Goal: Information Seeking & Learning: Learn about a topic

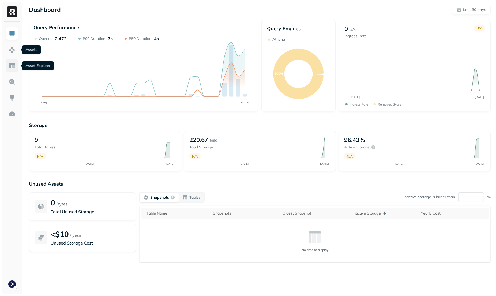
click at [13, 62] on img at bounding box center [12, 65] width 7 height 7
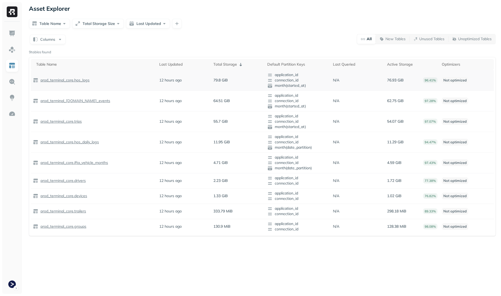
click at [66, 81] on p "prod_terminal_core.hos_logs" at bounding box center [64, 80] width 50 height 5
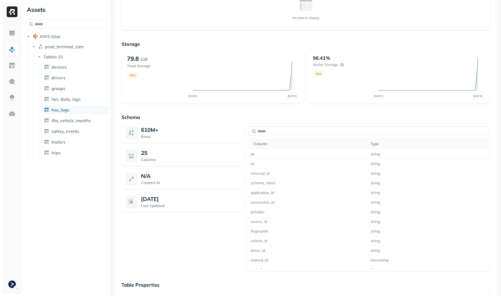
scroll to position [324, 0]
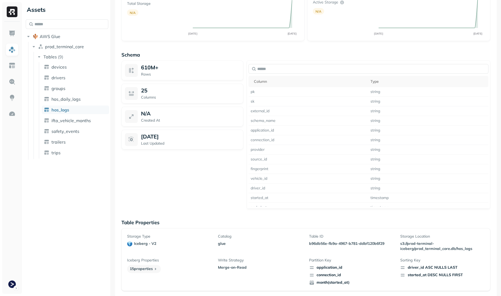
click at [403, 276] on div "started_at DESC NULLS FIRST" at bounding box center [442, 275] width 85 height 5
click at [403, 285] on div "Storage Type iceberg - v2 Catalog glue Table ID b96db56e-fb9a-4967-b781-ddbf120…" at bounding box center [305, 259] width 369 height 63
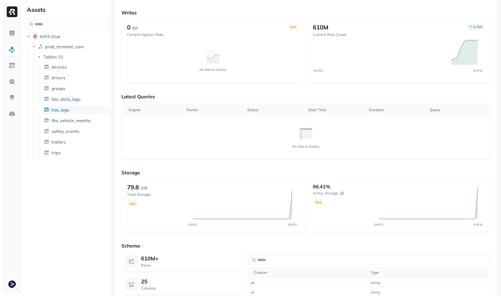
scroll to position [0, 0]
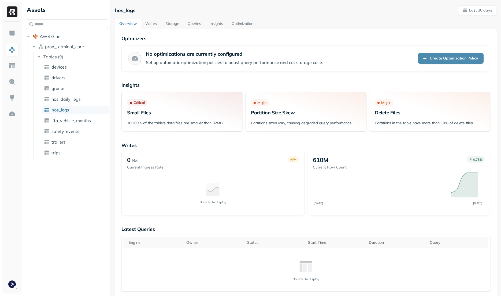
click at [173, 27] on link "Storage" at bounding box center [172, 24] width 22 height 10
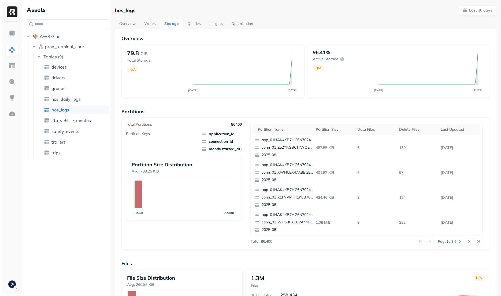
click at [213, 24] on link "Insights" at bounding box center [216, 24] width 22 height 10
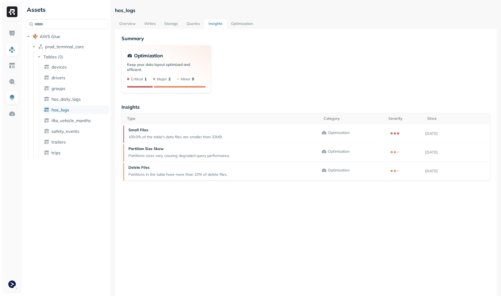
click at [158, 65] on p "Keep your data layout optimized and efficient." at bounding box center [166, 69] width 79 height 14
click at [246, 72] on div "Optimization Keep your data layout optimized and efficient. Critical 1 Major 2 …" at bounding box center [305, 69] width 369 height 48
click at [250, 25] on link "Optimization" at bounding box center [242, 24] width 30 height 10
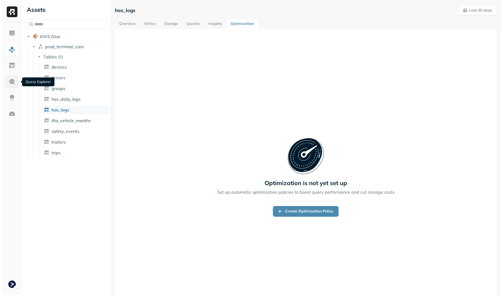
click at [15, 79] on img at bounding box center [12, 81] width 7 height 7
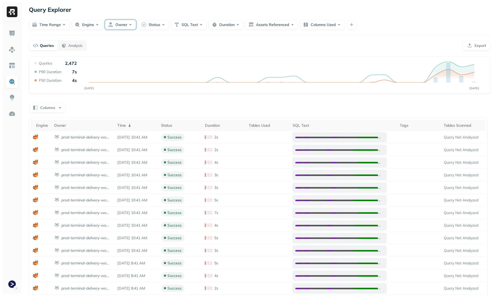
click at [126, 22] on button "Owner" at bounding box center [120, 25] width 31 height 10
click at [213, 39] on div "**********" at bounding box center [260, 176] width 473 height 352
click at [85, 28] on button "Engine" at bounding box center [87, 25] width 31 height 10
click at [60, 22] on button "Time Range" at bounding box center [49, 25] width 41 height 10
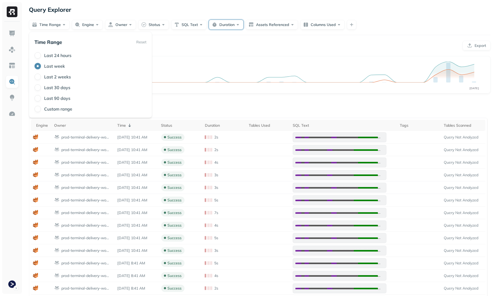
click at [237, 23] on button "Duration" at bounding box center [226, 25] width 35 height 10
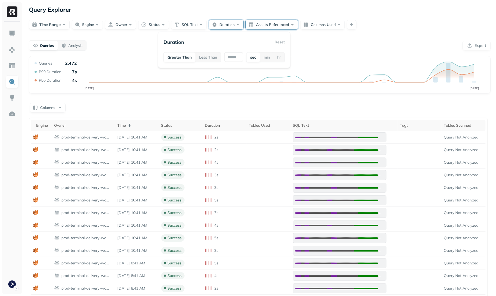
click at [269, 25] on button "Assets Referenced" at bounding box center [272, 25] width 53 height 10
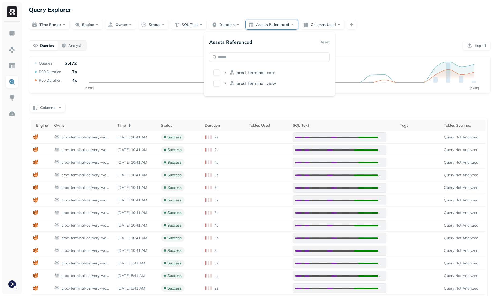
click at [354, 39] on div "**********" at bounding box center [260, 176] width 473 height 352
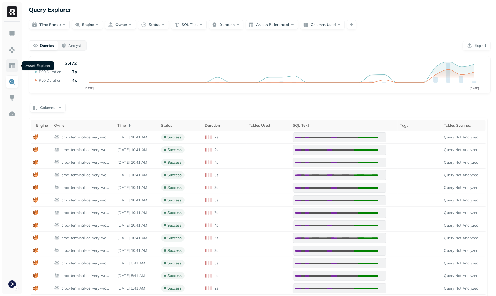
click at [13, 64] on img at bounding box center [12, 65] width 7 height 7
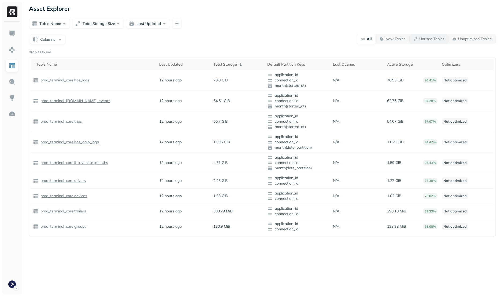
click at [403, 39] on p "Unused Tables" at bounding box center [431, 38] width 25 height 5
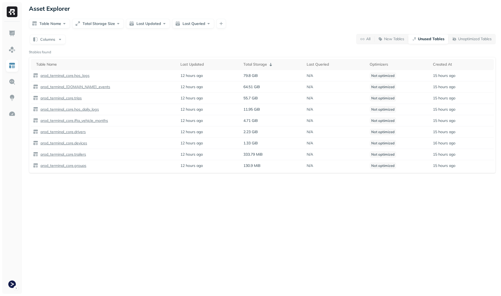
click at [403, 39] on p "Unused Tables" at bounding box center [431, 38] width 27 height 5
click at [388, 41] on p "New Tables" at bounding box center [394, 38] width 20 height 5
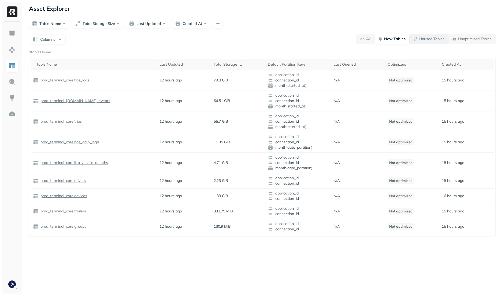
click at [403, 38] on p "Unused Tables" at bounding box center [431, 38] width 25 height 5
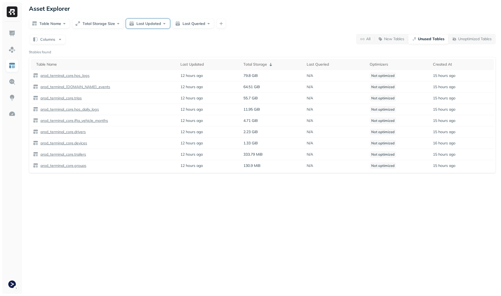
click at [165, 19] on button "Last Updated" at bounding box center [148, 24] width 44 height 10
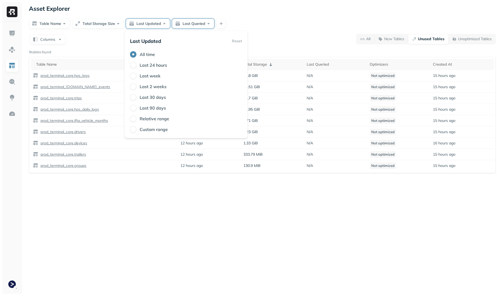
click at [187, 19] on button "Last Queried" at bounding box center [193, 24] width 42 height 10
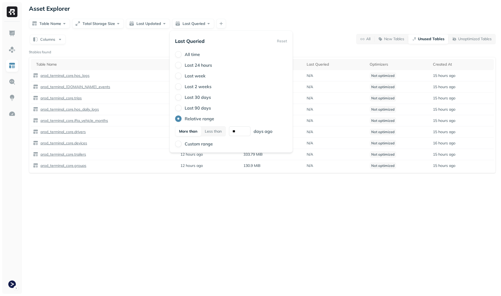
click at [311, 22] on div "Table Name Total Storage Size Last Updated Last Queried" at bounding box center [262, 24] width 467 height 10
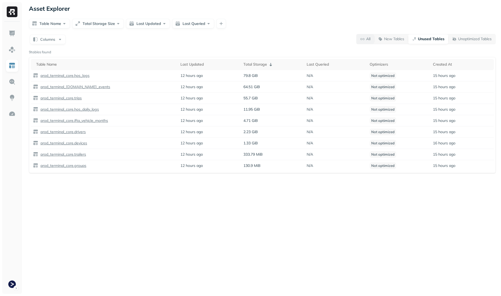
click at [369, 39] on p "All" at bounding box center [368, 38] width 4 height 5
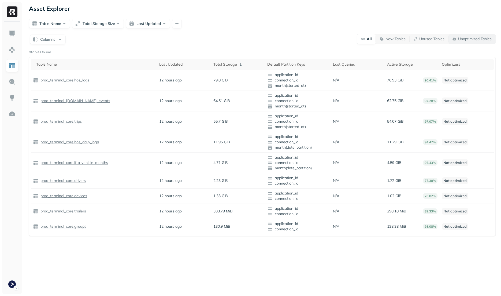
click at [403, 40] on span "Unoptimized Tables" at bounding box center [471, 38] width 39 height 5
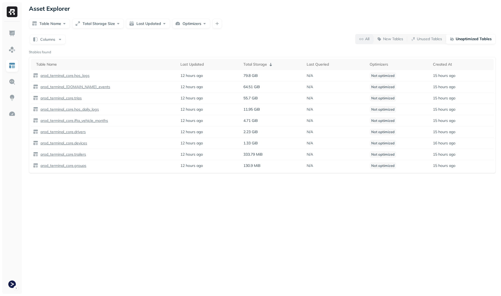
click at [363, 39] on span "All" at bounding box center [364, 38] width 10 height 5
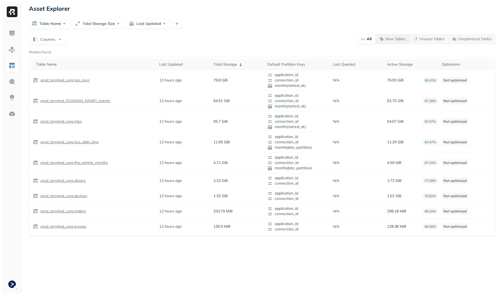
click at [397, 42] on button "New Tables" at bounding box center [393, 39] width 34 height 10
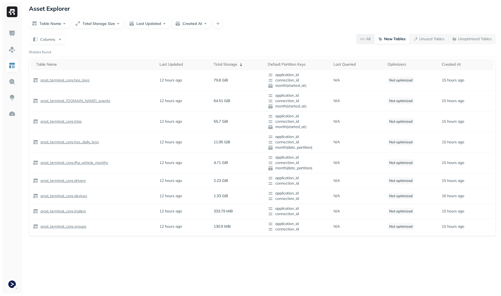
click at [366, 39] on p "All" at bounding box center [368, 38] width 4 height 5
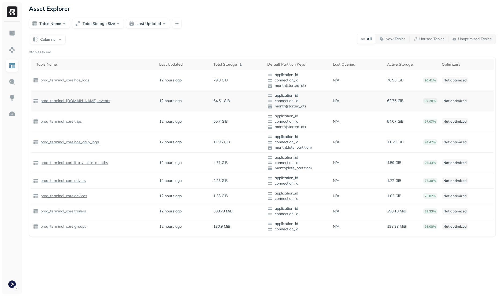
click at [69, 101] on p "prod_terminal_[DOMAIN_NAME]_events" at bounding box center [74, 100] width 71 height 5
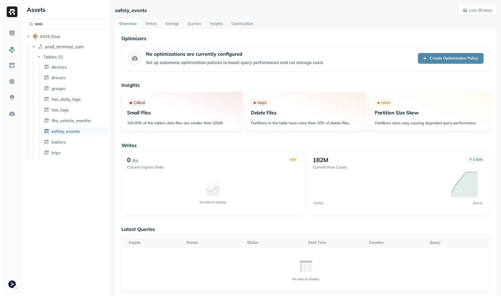
click at [167, 22] on link "Storage" at bounding box center [172, 24] width 22 height 10
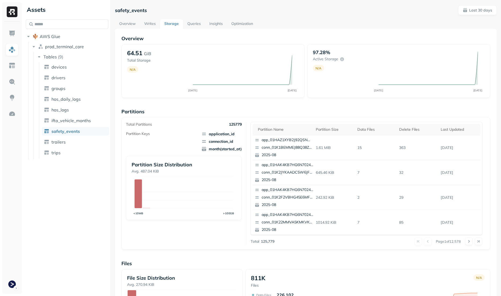
click at [158, 113] on p "Partitions" at bounding box center [305, 112] width 369 height 6
click at [138, 107] on div "Overview 64.51 GiB Total Storage N/A JUL 22 AUG 21 97.28% Active storage N/A JU…" at bounding box center [305, 219] width 369 height 368
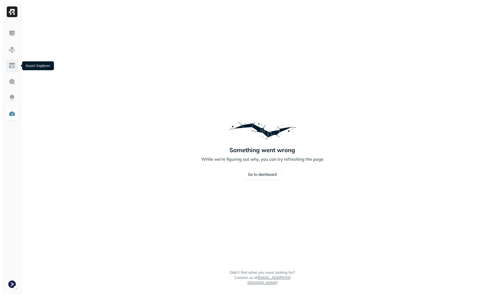
click at [15, 69] on img at bounding box center [12, 65] width 7 height 7
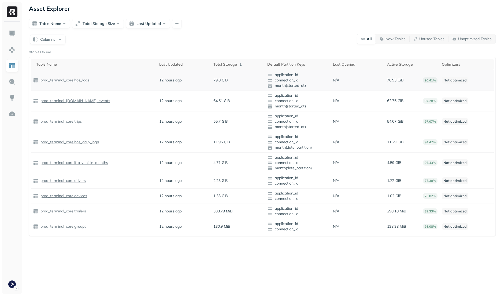
click at [73, 79] on p "prod_terminal_core.hos_logs" at bounding box center [64, 80] width 50 height 5
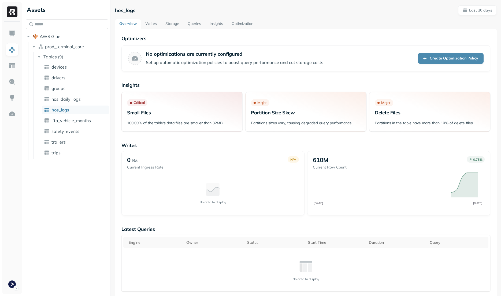
click at [176, 25] on link "Storage" at bounding box center [172, 24] width 22 height 10
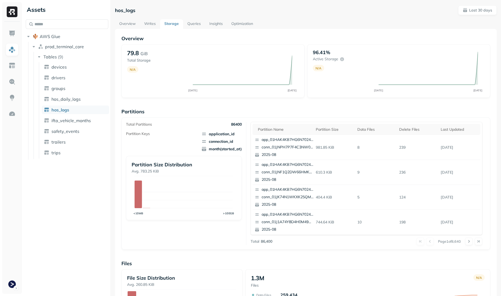
click at [234, 125] on p "86400" at bounding box center [236, 124] width 11 height 5
click at [286, 119] on div "Total Partitions 86400 Partition Keys application_id connection_id month(starte…" at bounding box center [305, 183] width 369 height 132
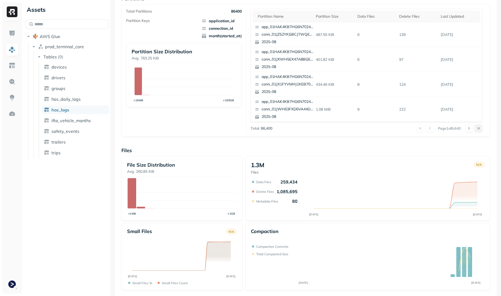
click at [475, 127] on button at bounding box center [479, 129] width 8 height 8
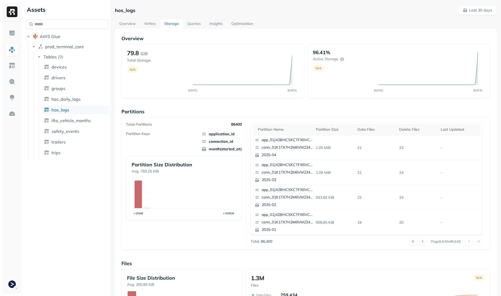
click at [154, 25] on link "Writes" at bounding box center [150, 24] width 20 height 10
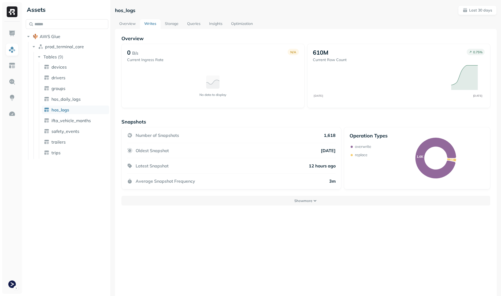
click at [316, 208] on div "Overview 0 B/s Current Ingress Rate N/A No data to display 610M Current Row Cou…" at bounding box center [306, 177] width 382 height 296
click at [315, 204] on button "Show more" at bounding box center [305, 201] width 369 height 10
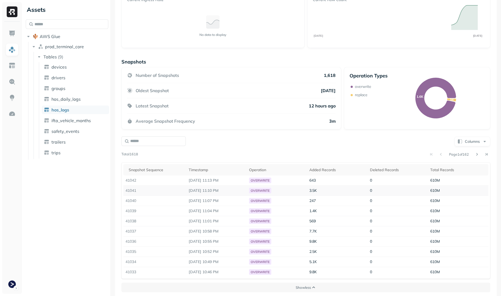
scroll to position [61, 0]
click at [315, 175] on body "Assets AWS Glue prod_terminal_core Tables ( 9 ) devices drivers groups hos_dail…" at bounding box center [250, 148] width 501 height 296
click at [307, 136] on div "Columns" at bounding box center [305, 140] width 369 height 10
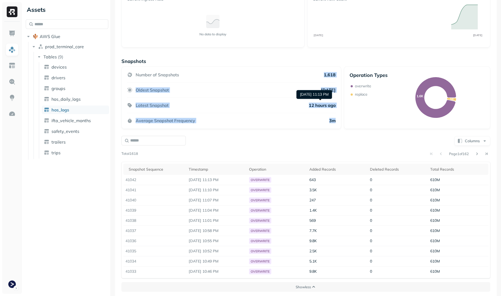
drag, startPoint x: 325, startPoint y: 121, endPoint x: 336, endPoint y: 67, distance: 55.2
click at [336, 67] on div "Number of Snapshots 1,618 Oldest Snapshot [DATE] Latest Snapshot 12 hours ago A…" at bounding box center [231, 97] width 220 height 62
click at [332, 64] on div at bounding box center [332, 64] width 0 height 0
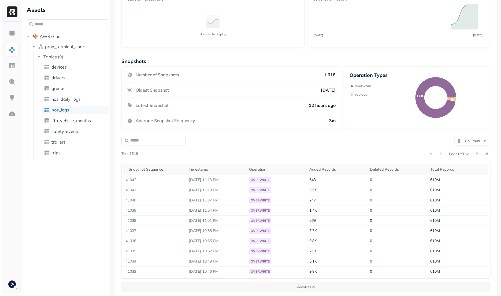
click at [294, 83] on div "Oldest Snapshot [DATE]" at bounding box center [231, 90] width 209 height 15
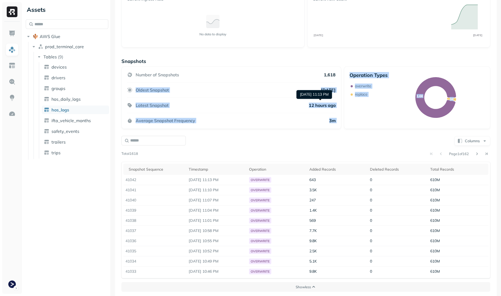
drag, startPoint x: 296, startPoint y: 81, endPoint x: 319, endPoint y: 140, distance: 62.9
click at [317, 137] on div "Snapshots Number of Snapshots 1,618 Oldest Snapshot [DATE] Latest Snapshot 12 h…" at bounding box center [305, 175] width 369 height 234
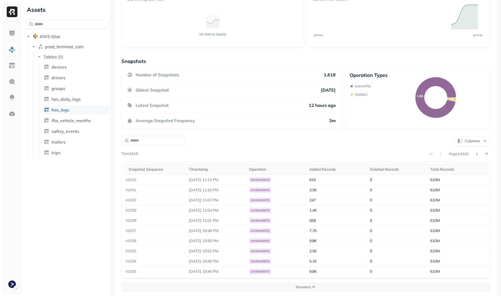
click at [353, 140] on div "Columns" at bounding box center [305, 140] width 369 height 10
click at [178, 178] on td "41042" at bounding box center [154, 180] width 63 height 10
click at [165, 93] on div "Oldest Snapshot [DATE]" at bounding box center [231, 90] width 209 height 15
click at [148, 181] on td "41042" at bounding box center [154, 180] width 63 height 10
click at [140, 180] on td "41042" at bounding box center [154, 180] width 63 height 10
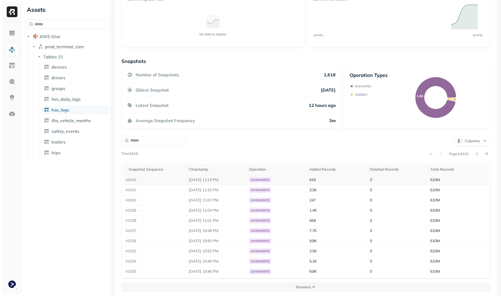
click at [135, 180] on td "41042" at bounding box center [154, 180] width 63 height 10
click at [136, 180] on td "41042" at bounding box center [154, 180] width 63 height 10
click at [224, 135] on div "Columns" at bounding box center [305, 140] width 369 height 10
click at [472, 136] on button "Columns" at bounding box center [472, 141] width 36 height 10
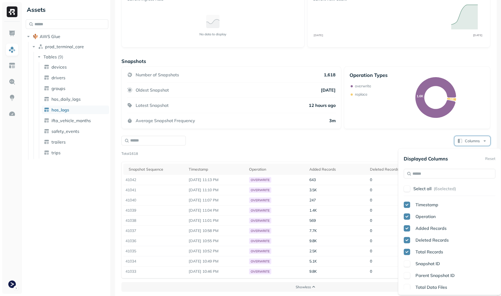
scroll to position [54, 0]
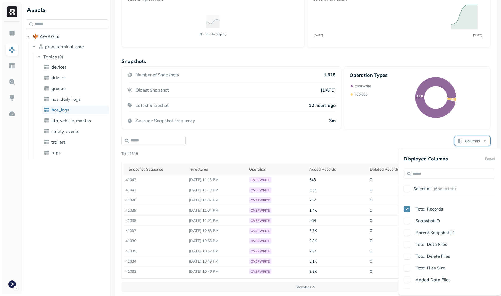
click at [440, 269] on span "Total Files Size" at bounding box center [430, 267] width 30 height 5
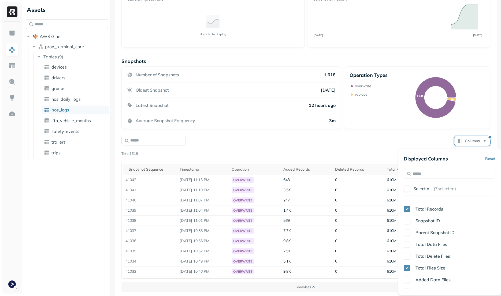
click at [342, 150] on div "Page 1 of 162" at bounding box center [314, 154] width 352 height 8
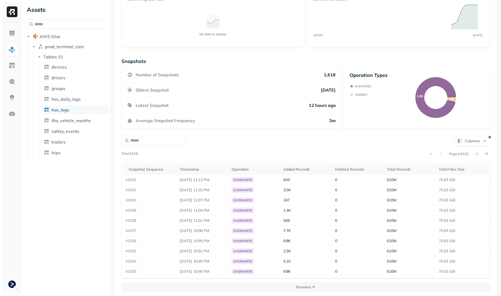
click at [65, 72] on ul "devices drivers groups hos_daily_logs hos_logs ifta_vehicle_months safety_event…" at bounding box center [74, 110] width 70 height 96
click at [65, 70] on link "devices" at bounding box center [75, 67] width 67 height 9
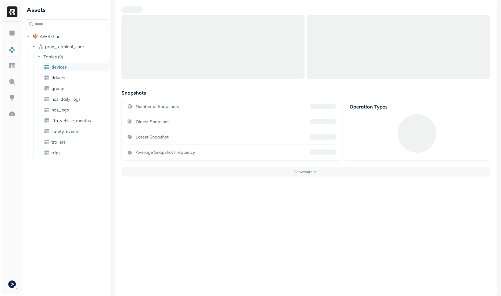
scroll to position [29, 0]
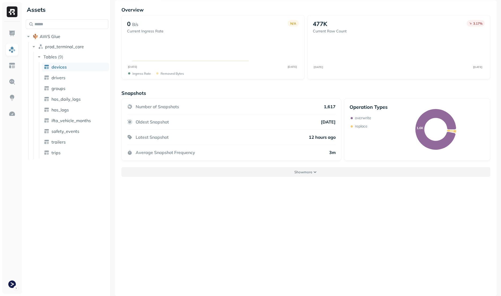
click at [345, 171] on button "Show more" at bounding box center [305, 172] width 369 height 10
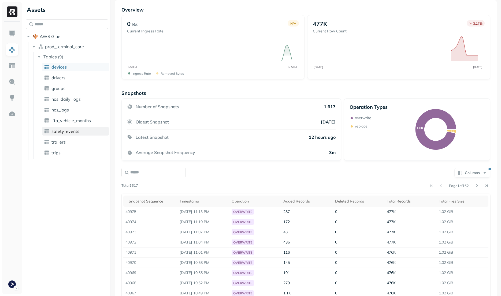
click at [59, 129] on span "safety_events" at bounding box center [65, 131] width 28 height 5
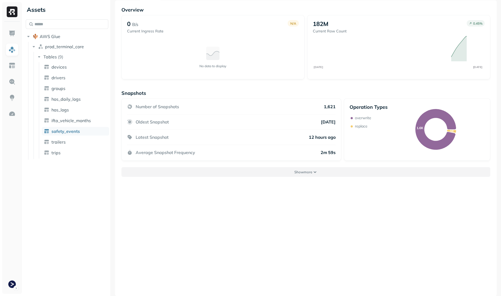
click at [289, 169] on button "Show more" at bounding box center [305, 172] width 369 height 10
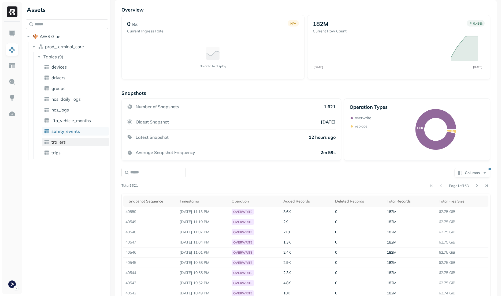
click at [74, 143] on link "trailers" at bounding box center [75, 142] width 67 height 9
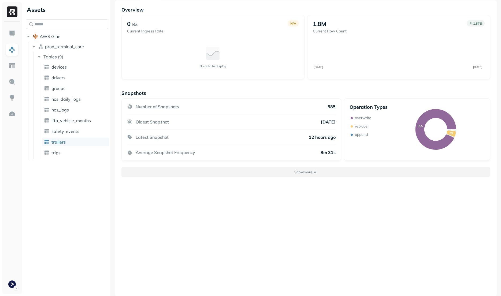
click at [284, 170] on button "Show more" at bounding box center [305, 172] width 369 height 10
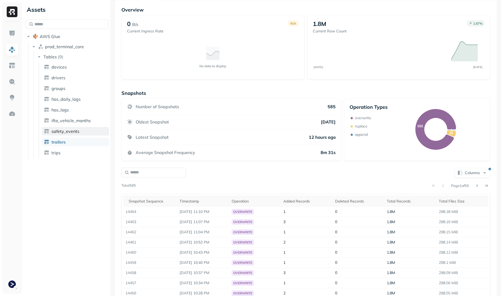
click at [67, 134] on span "safety_events" at bounding box center [65, 131] width 28 height 5
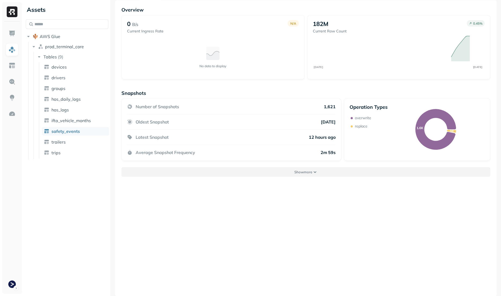
click at [292, 174] on button "Show more" at bounding box center [305, 172] width 369 height 10
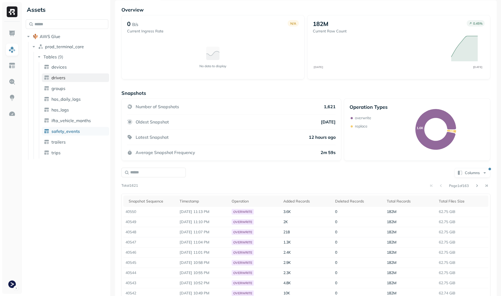
click at [64, 75] on span "drivers" at bounding box center [58, 77] width 14 height 5
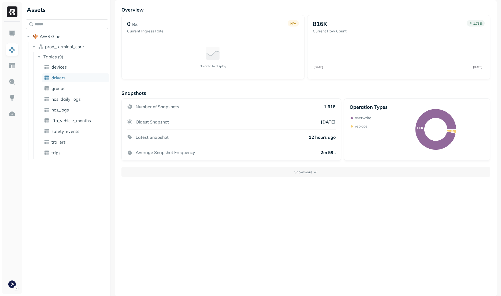
click at [336, 178] on div "Overview 0 B/s Current Ingress Rate N/A No data to display 816K Current Row Cou…" at bounding box center [306, 148] width 382 height 296
click at [336, 174] on button "Show more" at bounding box center [305, 172] width 369 height 10
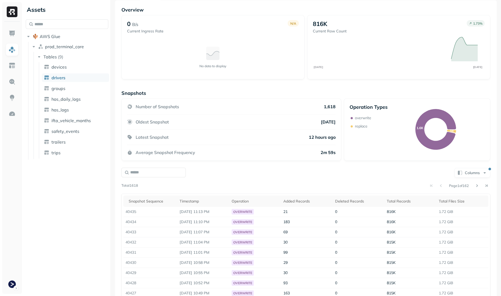
click at [371, 185] on div "Page 1 of 162" at bounding box center [314, 186] width 352 height 8
click at [74, 70] on link "devices" at bounding box center [75, 67] width 67 height 9
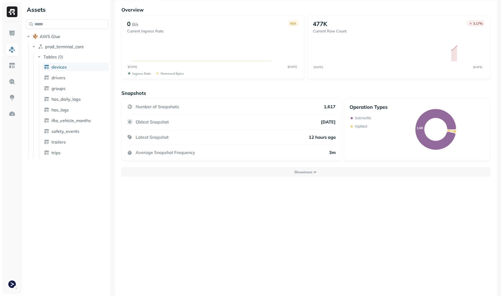
click at [290, 179] on div "Overview 0 B/s Current Ingress Rate N/A [DATE] [DATE] Ingress Rate Removed byte…" at bounding box center [306, 148] width 382 height 296
click at [294, 173] on p "Show more" at bounding box center [303, 172] width 18 height 5
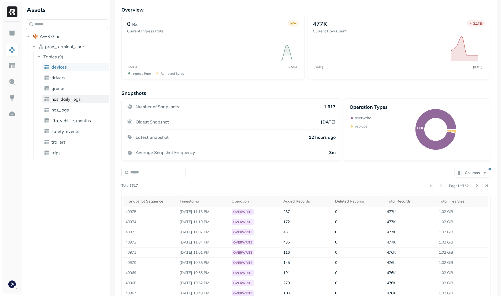
click at [66, 96] on span "hos_daily_logs" at bounding box center [65, 98] width 29 height 5
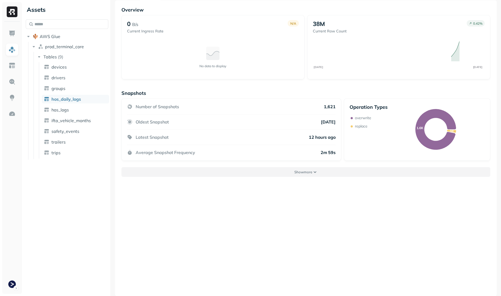
click at [304, 174] on button "Show more" at bounding box center [305, 172] width 369 height 10
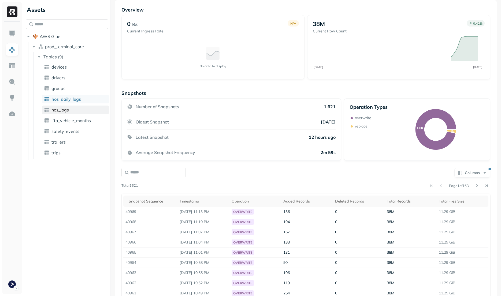
click at [66, 108] on span "hos_logs" at bounding box center [59, 109] width 17 height 5
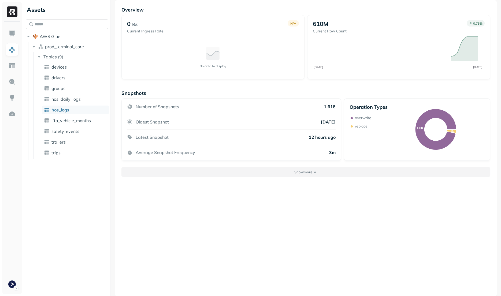
click at [273, 169] on button "Show more" at bounding box center [305, 172] width 369 height 10
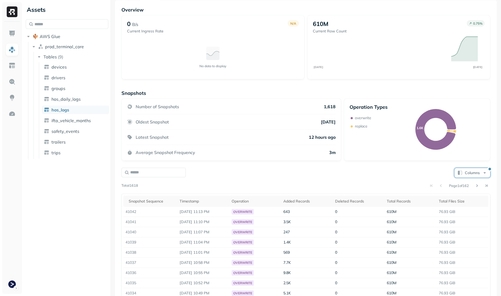
click at [482, 169] on button "Columns" at bounding box center [472, 173] width 36 height 10
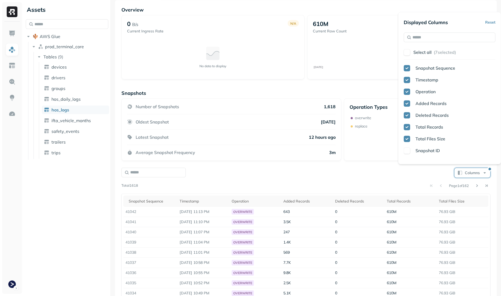
scroll to position [180, 0]
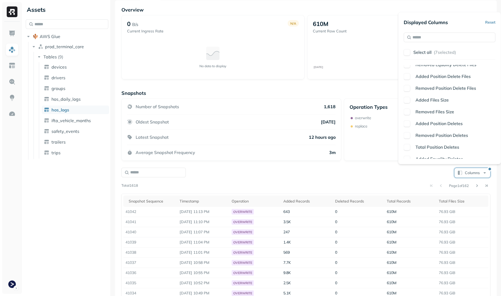
click at [438, 99] on span "Added Files Size" at bounding box center [431, 99] width 33 height 5
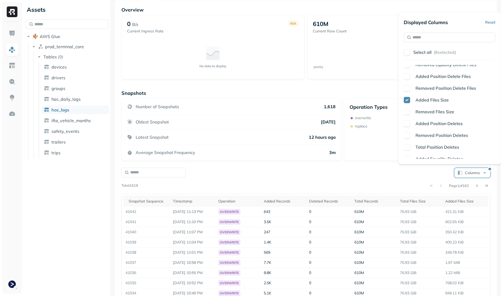
click at [436, 119] on div "Snapshot Sequence Timestamp Operation Added Records Deleted Records Total Recor…" at bounding box center [450, 112] width 92 height 94
click at [437, 113] on span "Removed Files Size" at bounding box center [434, 111] width 39 height 5
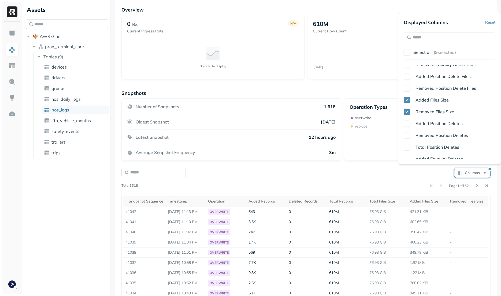
click at [437, 113] on span "Removed Files Size" at bounding box center [434, 111] width 39 height 5
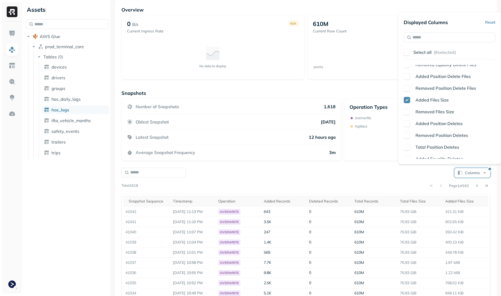
click at [438, 101] on span "Added Files Size" at bounding box center [431, 99] width 33 height 5
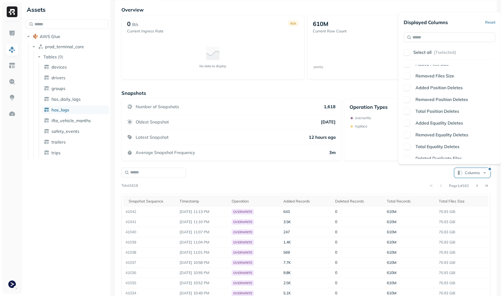
scroll to position [232, 0]
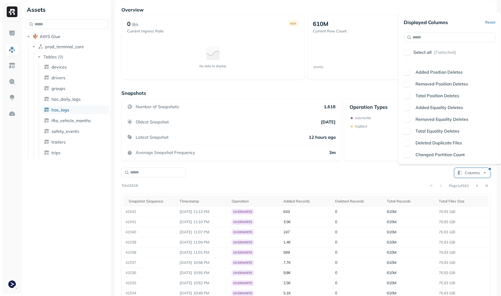
click at [425, 144] on span "Deleted Duplicate Files" at bounding box center [438, 142] width 46 height 5
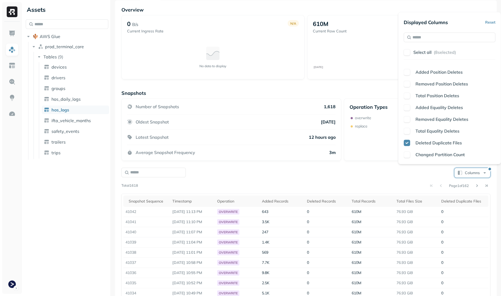
click at [425, 144] on span "Deleted Duplicate Files" at bounding box center [438, 142] width 46 height 5
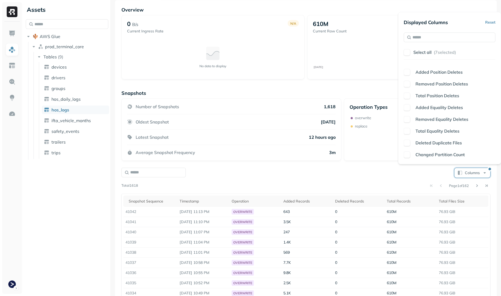
click at [430, 155] on span "Changed Partition Count" at bounding box center [439, 154] width 49 height 5
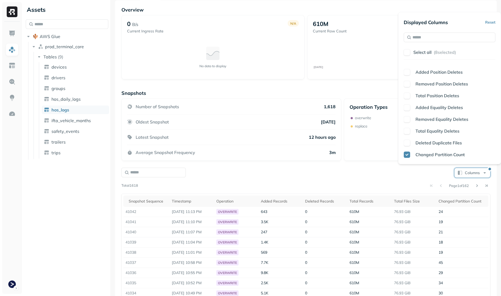
click at [430, 155] on span "Changed Partition Count" at bounding box center [439, 154] width 49 height 5
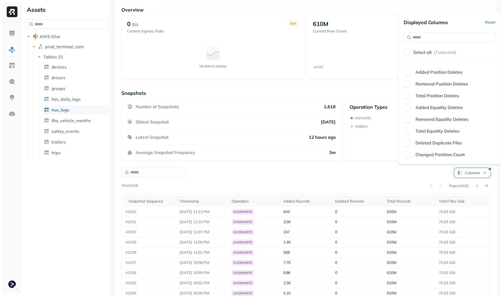
scroll to position [0, 0]
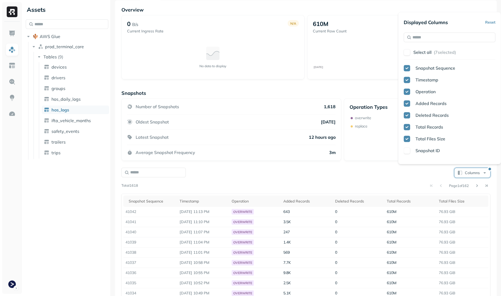
click at [373, 178] on div "Columns Page 1 of 162 Total 1618 Snapshot Sequence Timestamp Operation Added Re…" at bounding box center [305, 238] width 369 height 143
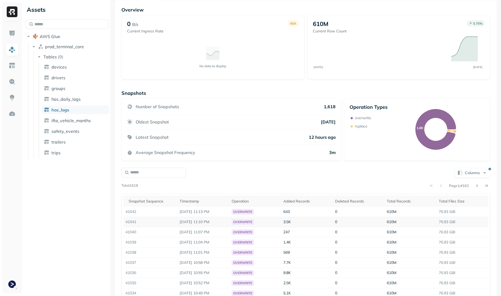
scroll to position [61, 0]
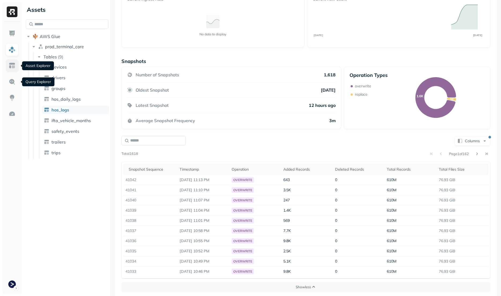
click at [13, 67] on img at bounding box center [12, 65] width 7 height 7
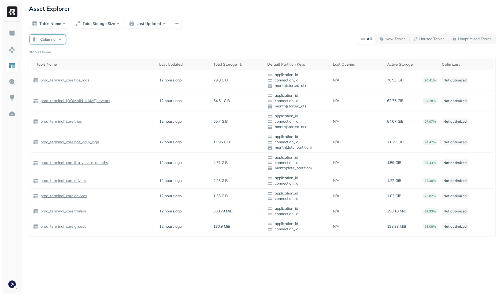
click at [32, 39] on button "Columns" at bounding box center [48, 40] width 36 height 10
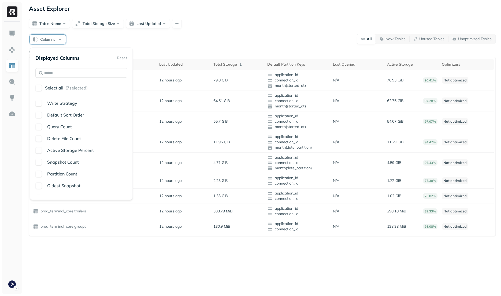
scroll to position [137, 0]
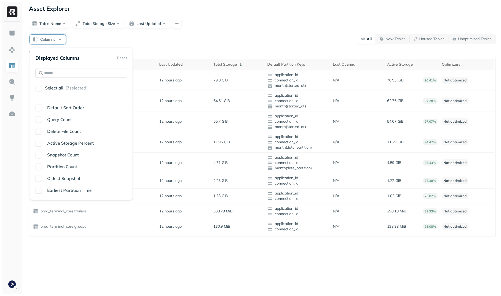
click at [82, 194] on div "Table Name Last Updated Total Storage Default Partition Keys Last Queried Activ…" at bounding box center [81, 148] width 92 height 94
click at [84, 191] on span "Earliest Partition Time" at bounding box center [69, 190] width 44 height 5
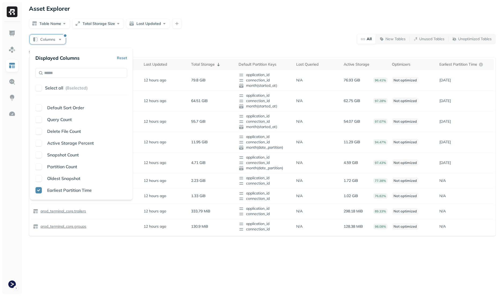
click at [84, 191] on span "Earliest Partition Time" at bounding box center [69, 190] width 44 height 5
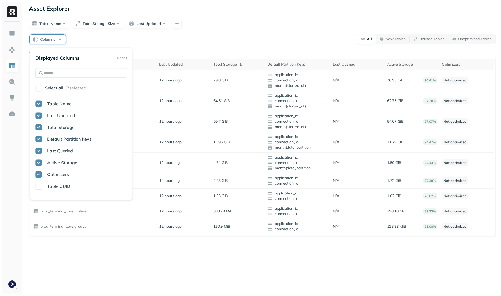
scroll to position [57, 0]
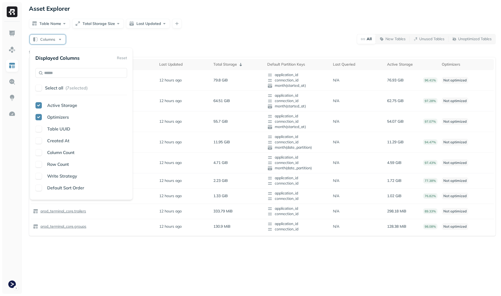
click at [62, 140] on span "Created At" at bounding box center [58, 140] width 22 height 5
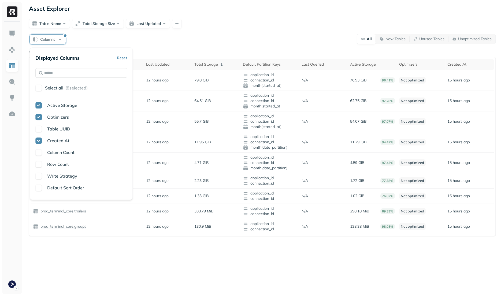
click at [62, 140] on span "Created At" at bounding box center [58, 140] width 22 height 5
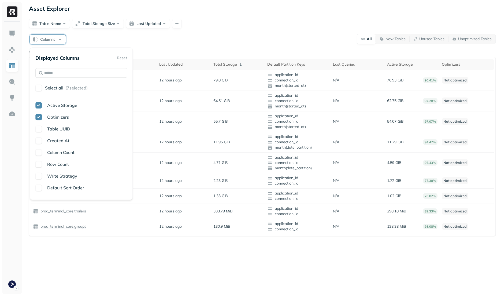
click at [63, 147] on div "Table Name Last Updated Total Storage Default Partition Keys Last Queried Activ…" at bounding box center [81, 148] width 92 height 94
click at [63, 150] on span "Column Count" at bounding box center [60, 152] width 27 height 5
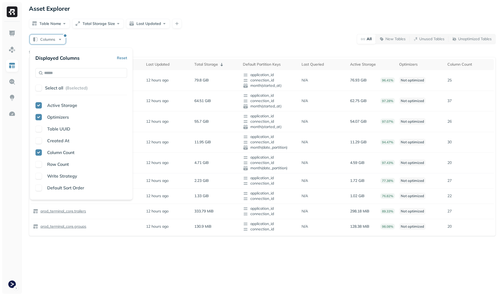
click at [63, 150] on span "Column Count" at bounding box center [60, 152] width 27 height 5
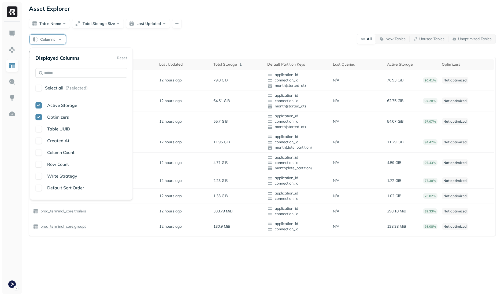
scroll to position [65, 0]
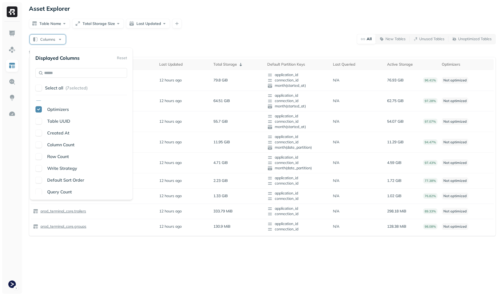
click at [63, 169] on span "Write Strategy" at bounding box center [62, 168] width 30 height 5
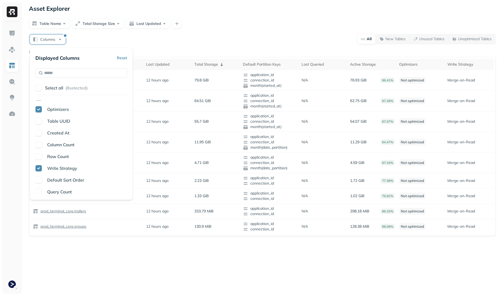
click at [62, 169] on span "Write Strategy" at bounding box center [62, 168] width 30 height 5
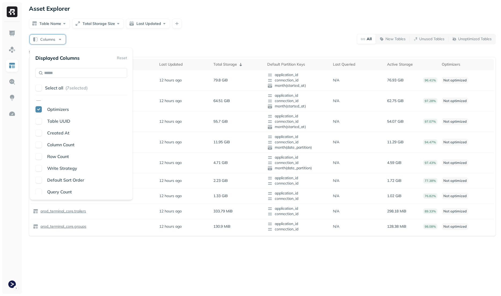
scroll to position [73, 0]
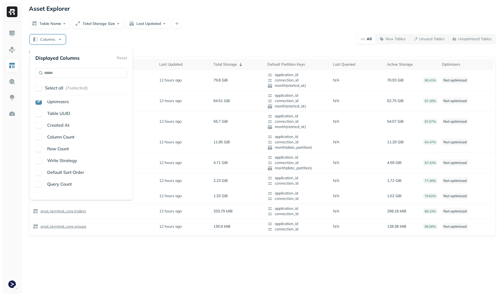
click at [73, 178] on div "Table Name Last Updated Total Storage Default Partition Keys Last Queried Activ…" at bounding box center [81, 148] width 92 height 94
click at [75, 173] on span "Default Sort Order" at bounding box center [65, 172] width 37 height 5
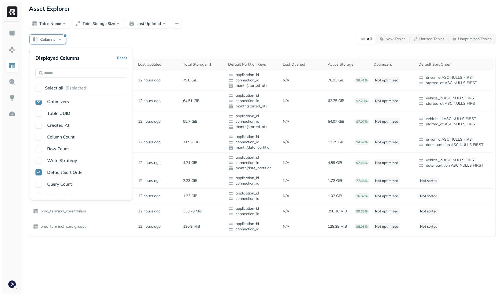
click at [75, 173] on span "Default Sort Order" at bounding box center [65, 172] width 37 height 5
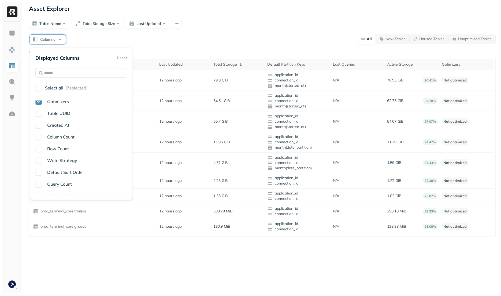
scroll to position [124, 0]
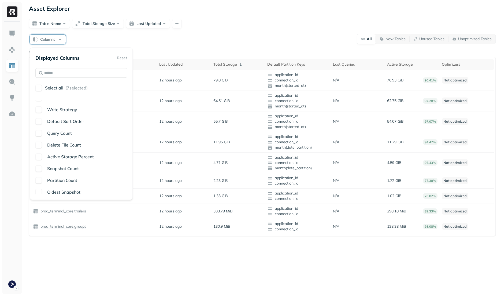
click at [67, 133] on span "Query Count" at bounding box center [59, 133] width 25 height 5
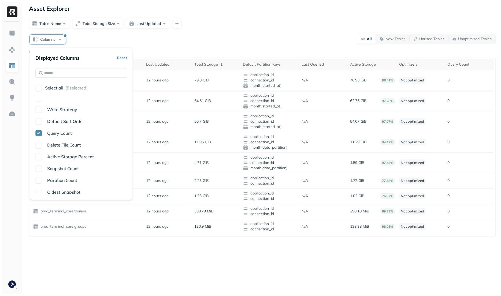
click at [67, 133] on span "Query Count" at bounding box center [59, 133] width 25 height 5
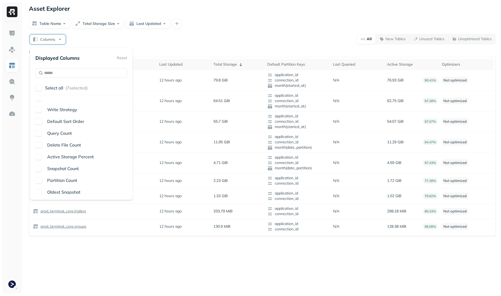
click at [64, 158] on span "Active Storage Percent" at bounding box center [70, 156] width 47 height 5
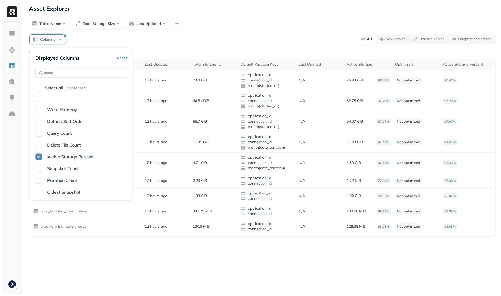
click at [64, 158] on span "Active Storage Percent" at bounding box center [70, 156] width 47 height 5
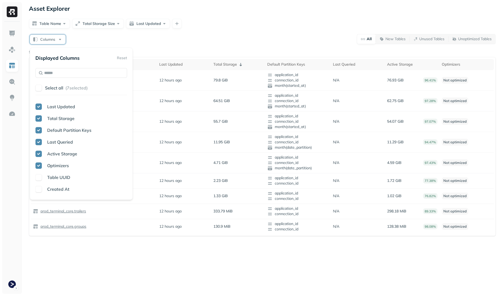
scroll to position [13, 0]
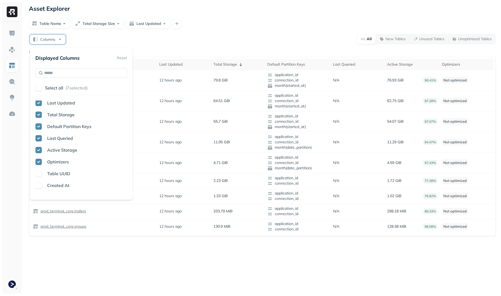
click at [65, 174] on span "Table UUID" at bounding box center [58, 173] width 23 height 5
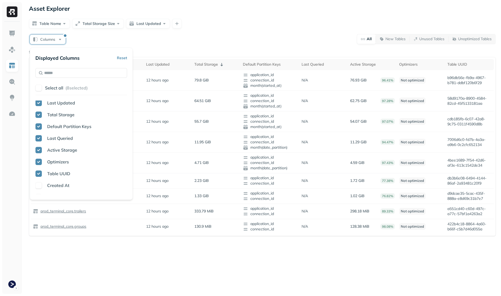
click at [65, 174] on span "Table UUID" at bounding box center [58, 173] width 23 height 5
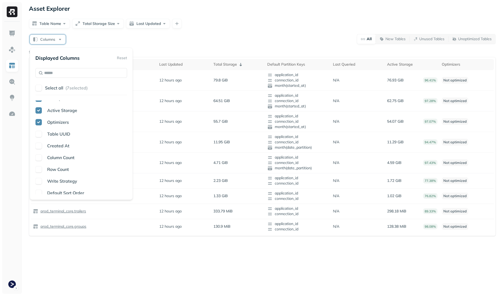
scroll to position [0, 0]
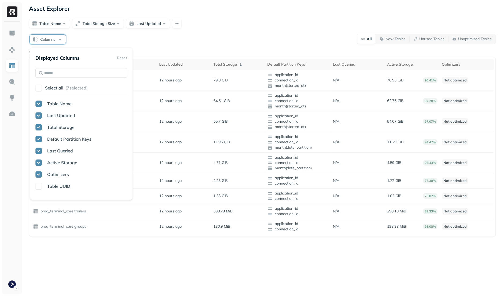
click at [176, 45] on div "Columns All New Tables Unused Tables Unoptimized Tables 9 tables found Table Na…" at bounding box center [262, 135] width 467 height 202
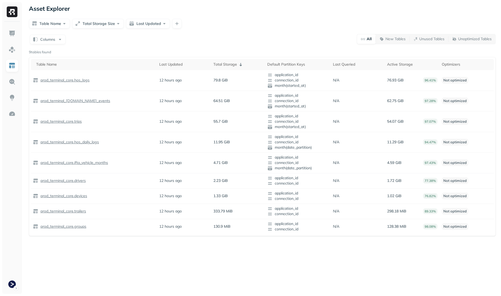
click at [126, 253] on div "Asset Explorer Table Name Total Storage Size Last Updated Columns All New Table…" at bounding box center [262, 148] width 477 height 296
